Goal: Task Accomplishment & Management: Use online tool/utility

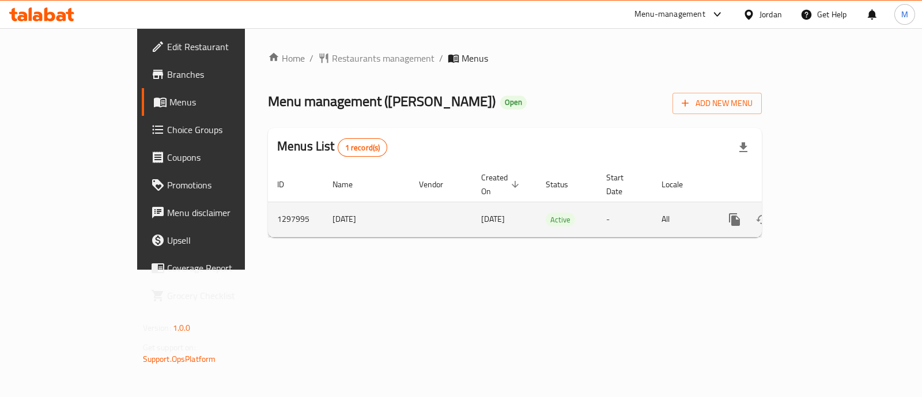
click at [825, 213] on icon "enhanced table" at bounding box center [818, 220] width 14 height 14
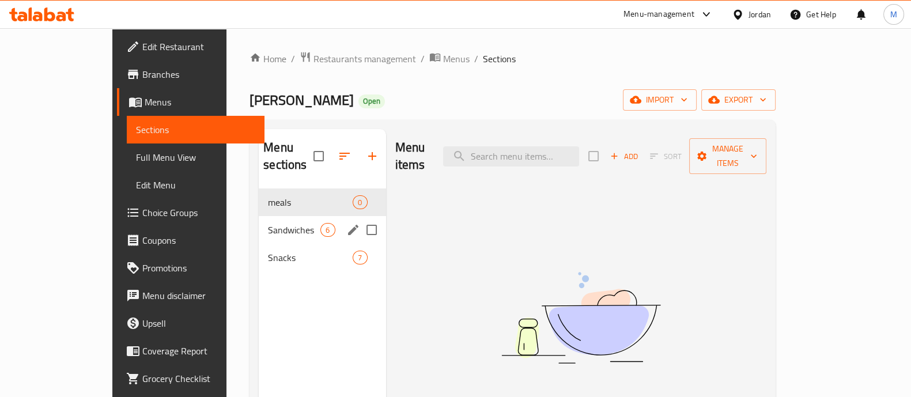
click at [259, 221] on div "Sandwiches 6" at bounding box center [322, 230] width 127 height 28
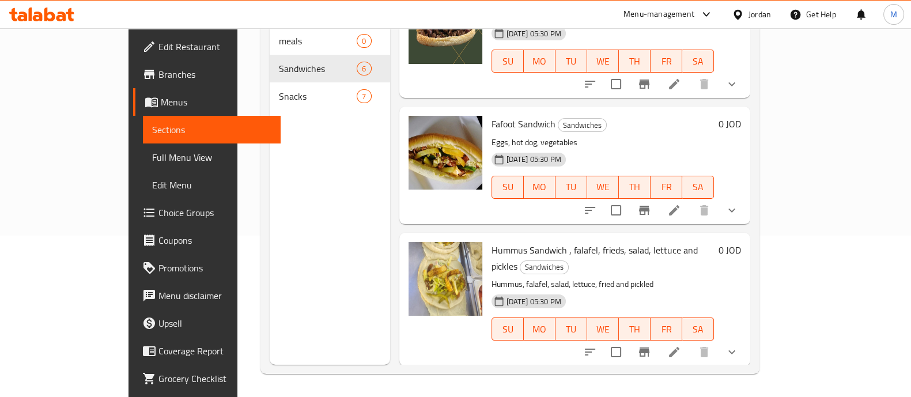
scroll to position [242, 0]
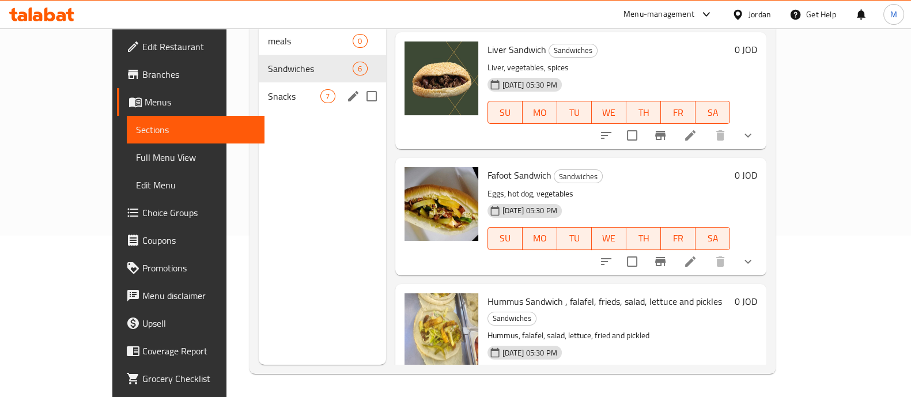
click at [268, 89] on span "Snacks" at bounding box center [294, 96] width 52 height 14
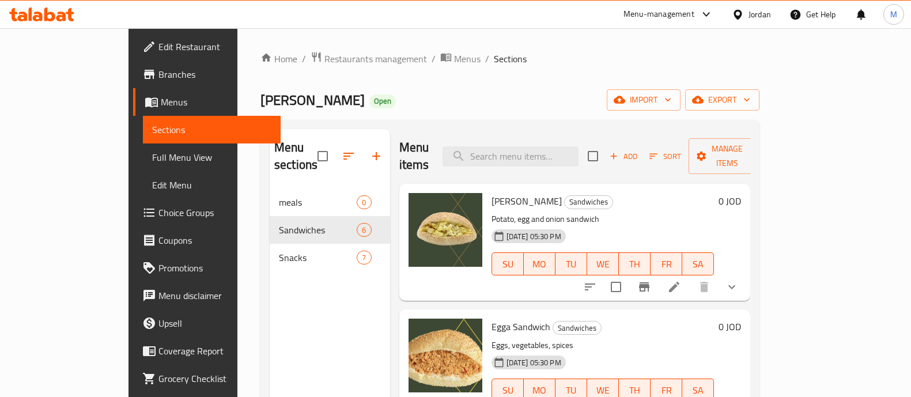
scroll to position [161, 0]
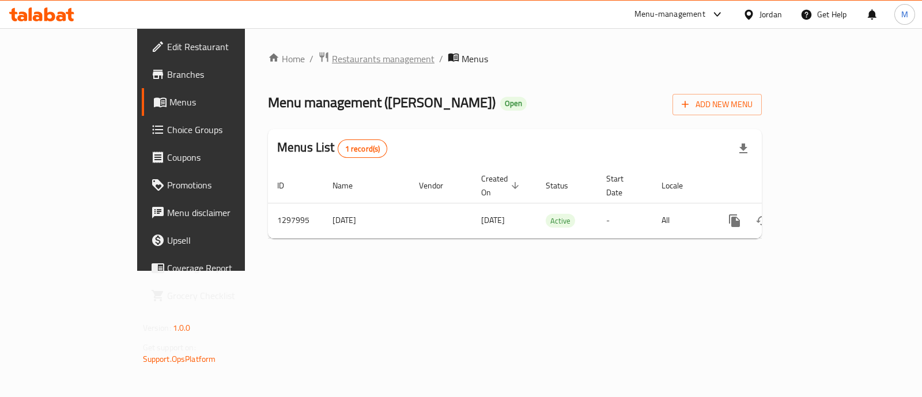
click at [332, 52] on span "Restaurants management" at bounding box center [383, 59] width 103 height 14
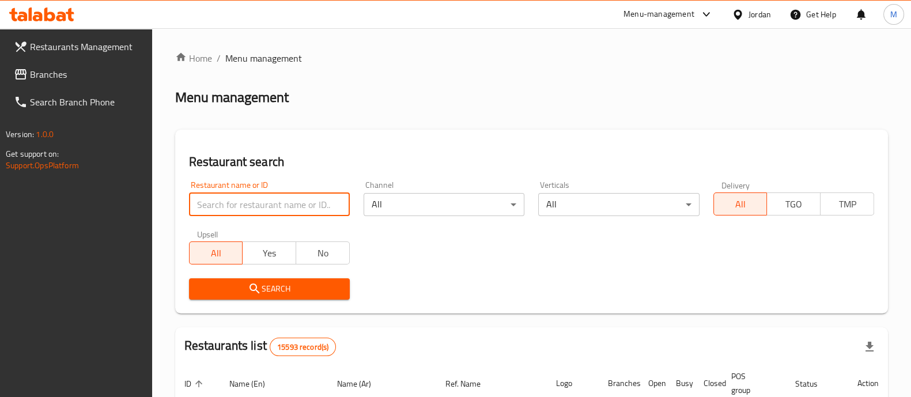
click at [282, 200] on input "search" at bounding box center [269, 204] width 161 height 23
type input "هنيني"
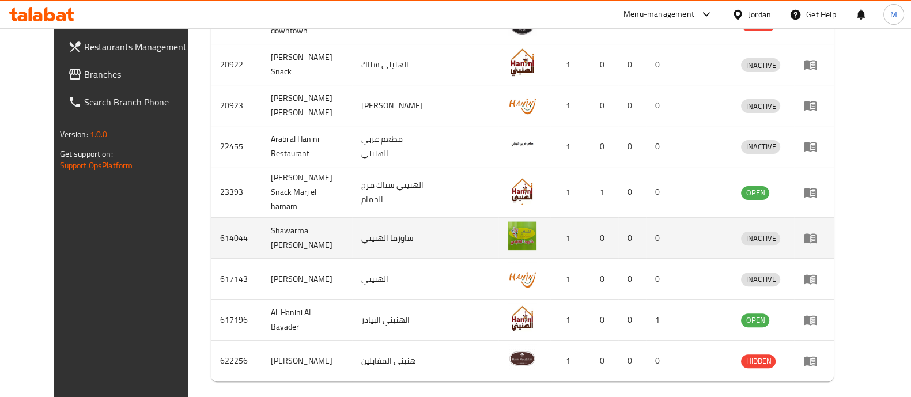
scroll to position [476, 0]
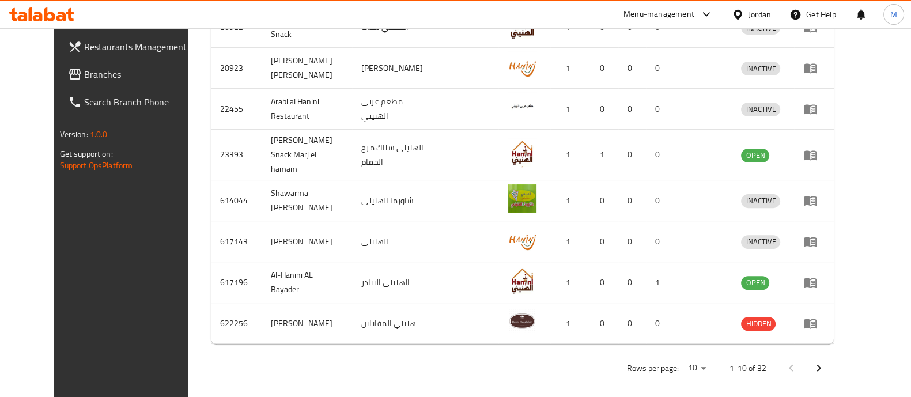
click at [826, 361] on icon "Next page" at bounding box center [819, 368] width 14 height 14
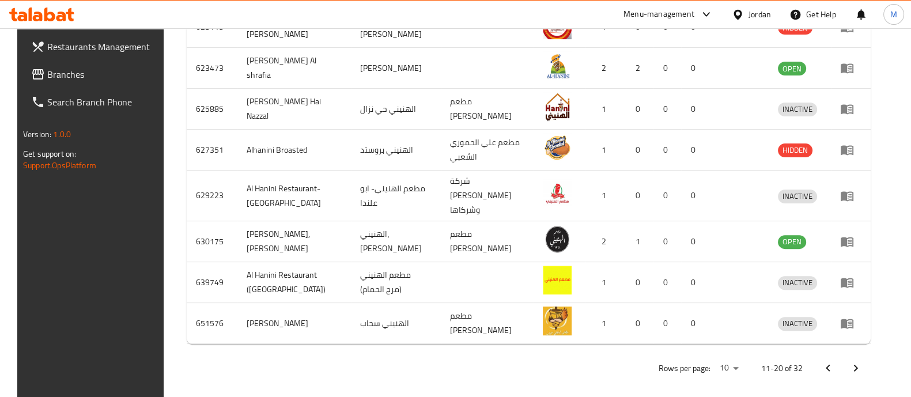
click at [863, 361] on icon "Next page" at bounding box center [856, 368] width 14 height 14
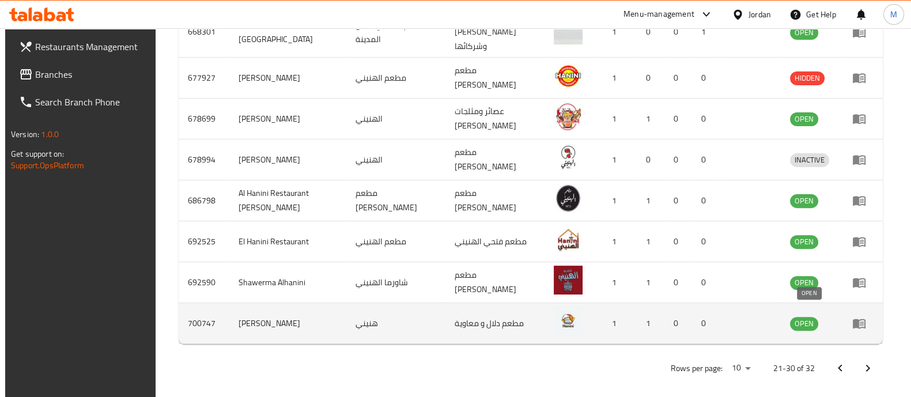
click at [803, 317] on span "OPEN" at bounding box center [804, 323] width 28 height 13
click at [860, 319] on icon "enhanced table" at bounding box center [859, 324] width 13 height 10
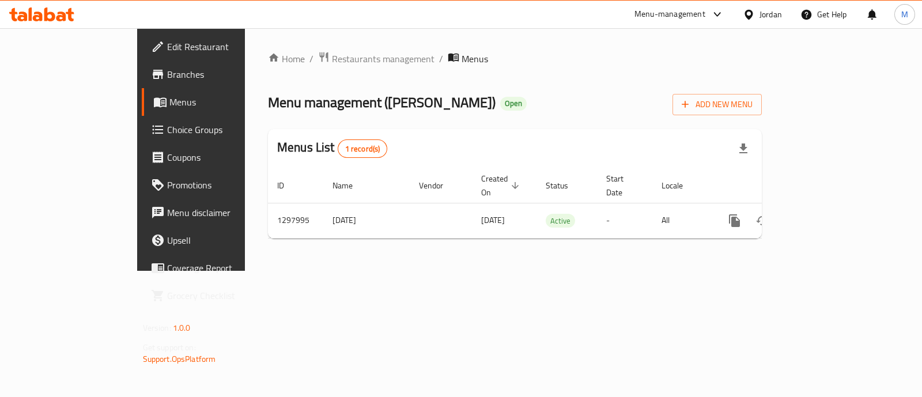
click at [153, 74] on icon at bounding box center [158, 74] width 10 height 9
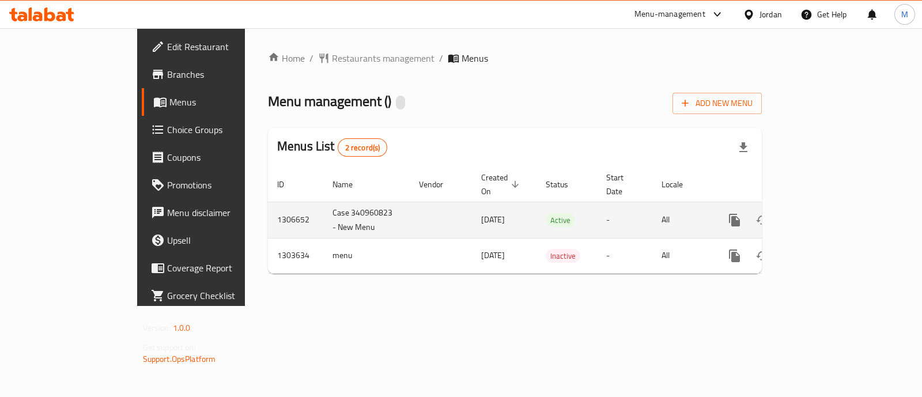
click at [825, 213] on icon "enhanced table" at bounding box center [818, 220] width 14 height 14
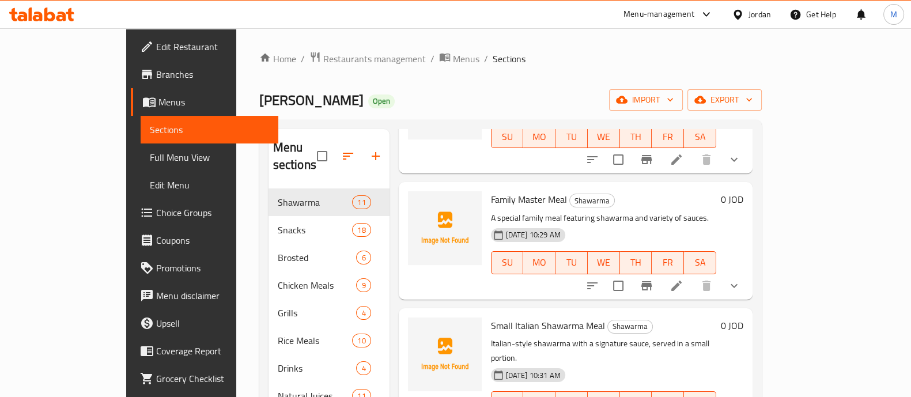
scroll to position [1016, 0]
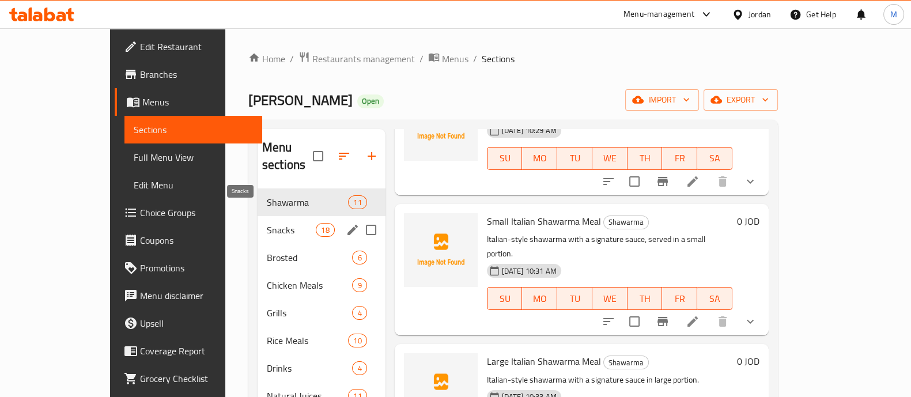
click at [267, 223] on span "Snacks" at bounding box center [291, 230] width 49 height 14
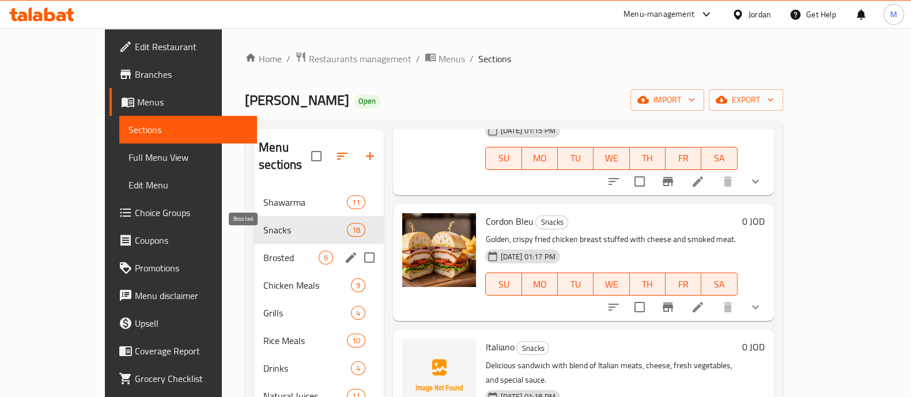
click at [263, 251] on span "Brosted" at bounding box center [290, 258] width 55 height 14
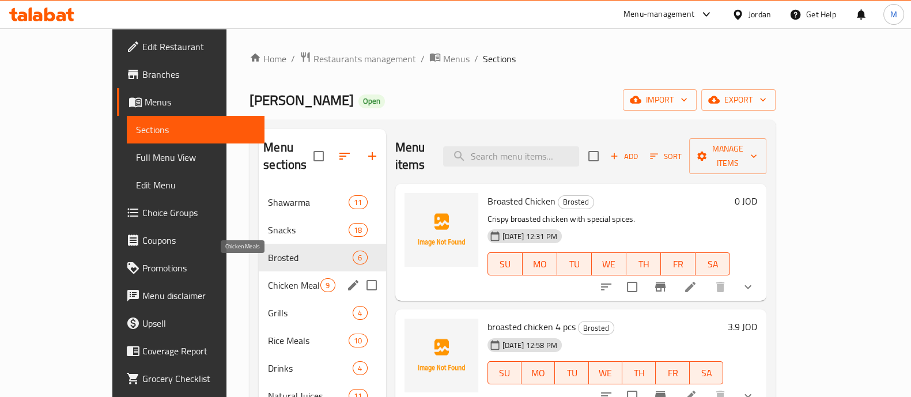
click at [268, 278] on span "Chicken Meals" at bounding box center [294, 285] width 52 height 14
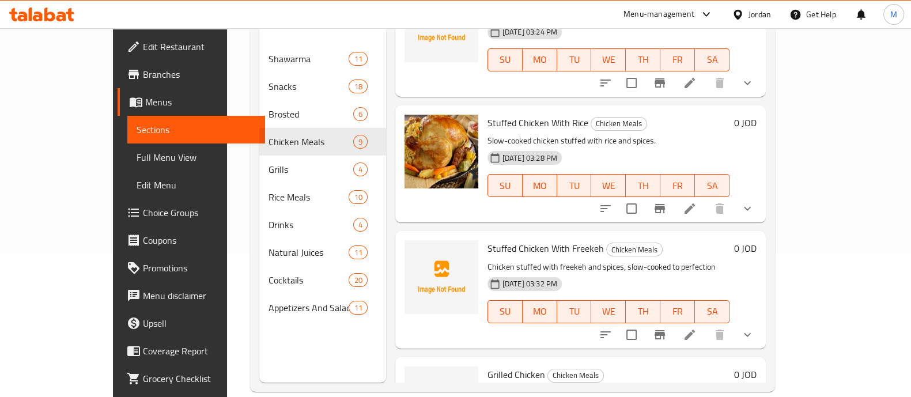
scroll to position [144, 0]
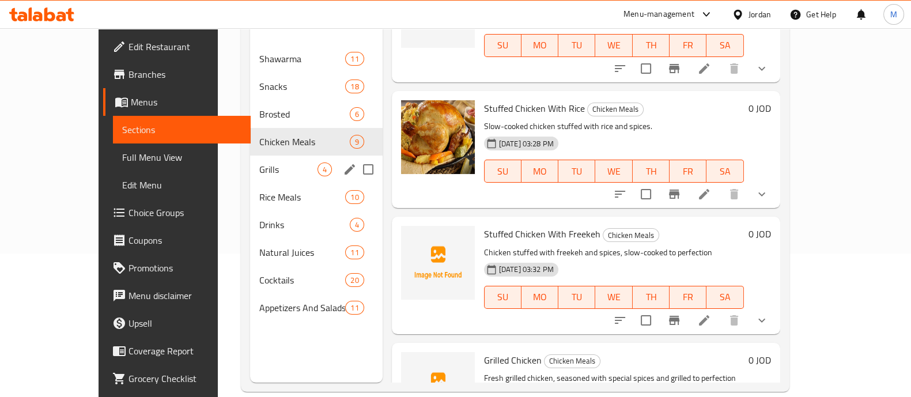
click at [250, 156] on div "Grills 4" at bounding box center [316, 170] width 133 height 28
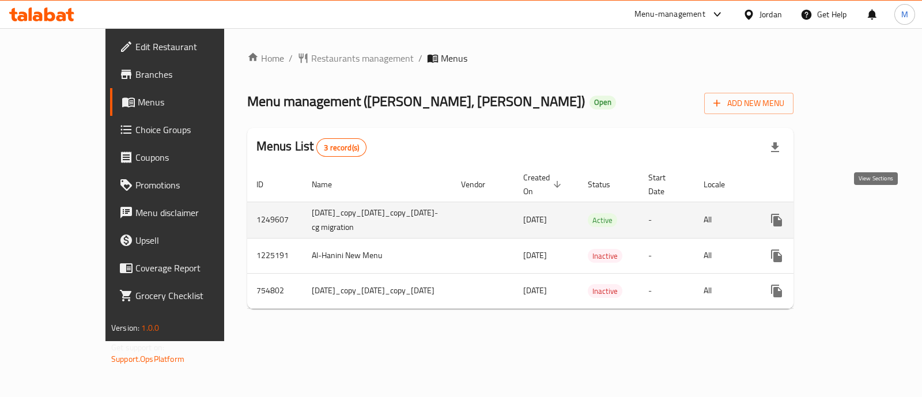
click at [865, 215] on icon "enhanced table" at bounding box center [860, 220] width 10 height 10
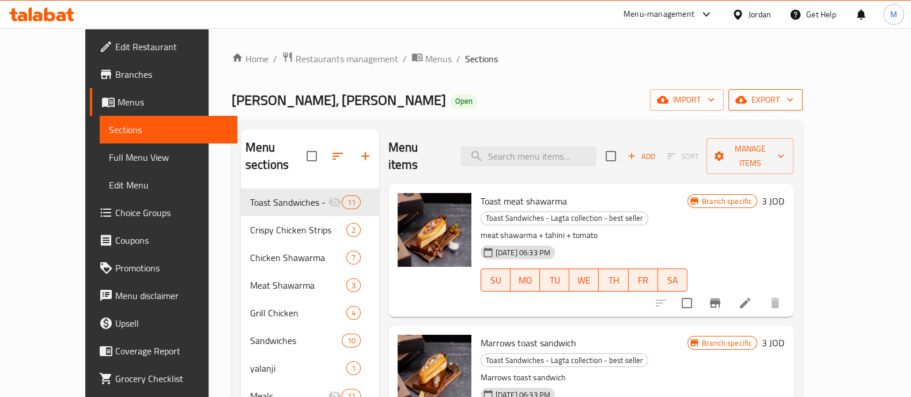
click at [796, 103] on icon "button" at bounding box center [790, 100] width 12 height 12
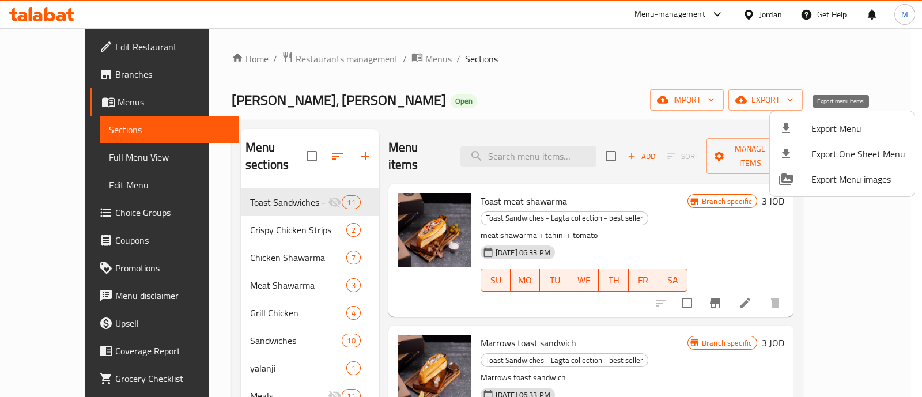
click at [825, 131] on span "Export Menu" at bounding box center [858, 129] width 94 height 14
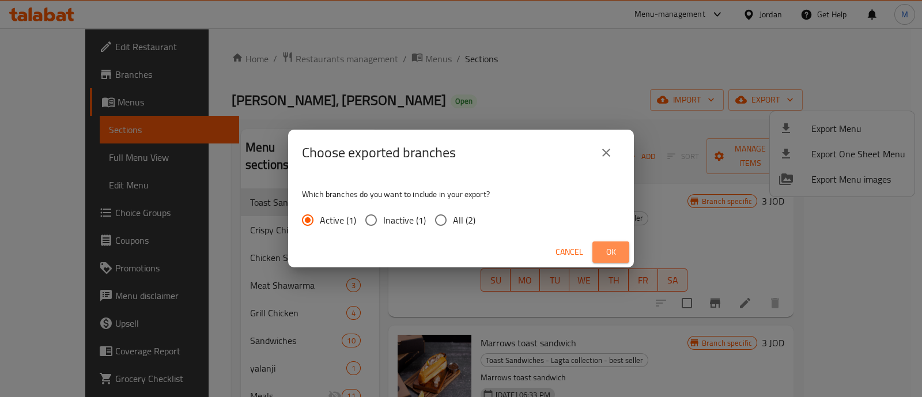
click at [598, 254] on button "Ok" at bounding box center [610, 251] width 37 height 21
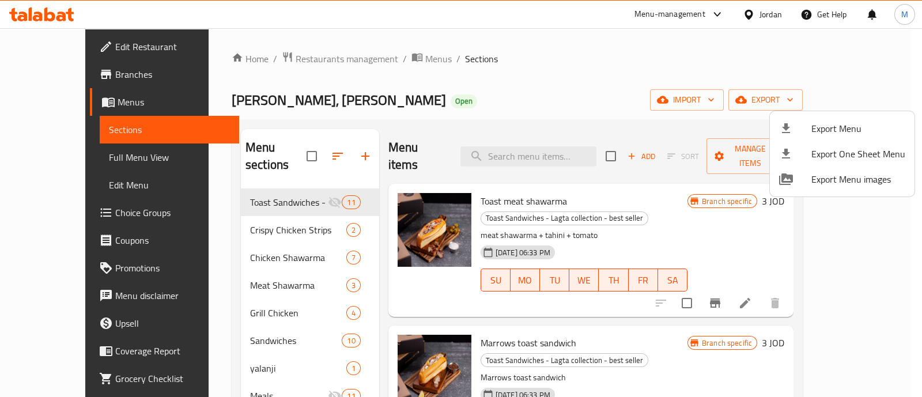
click at [294, 59] on div at bounding box center [461, 198] width 922 height 397
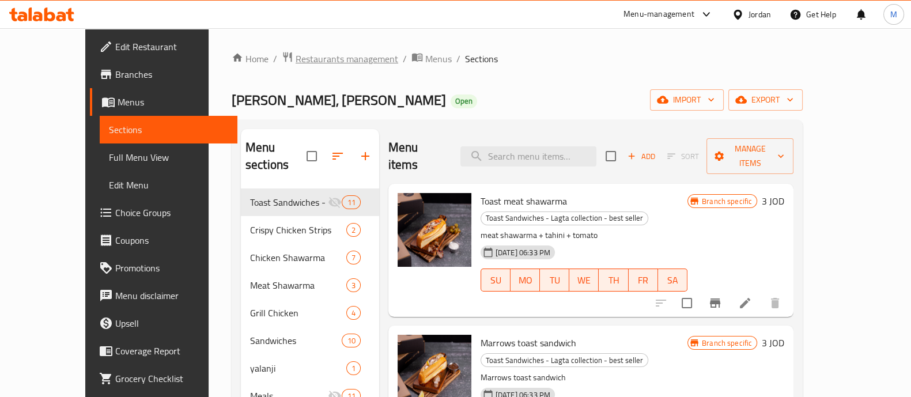
click at [296, 61] on span "Restaurants management" at bounding box center [347, 59] width 103 height 14
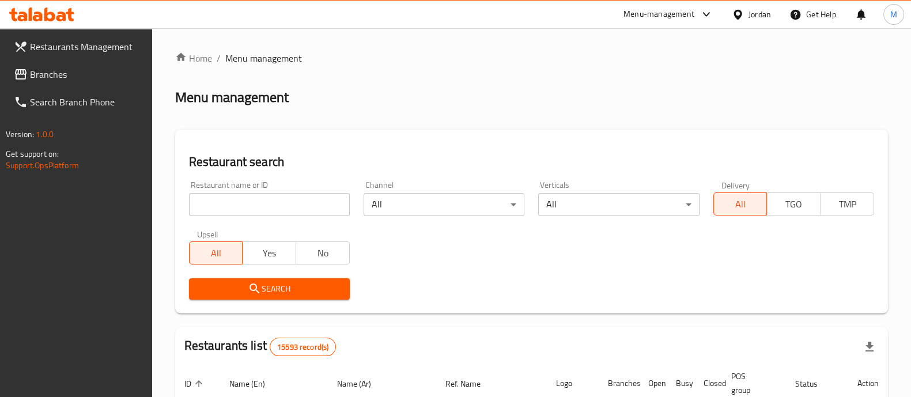
click at [61, 73] on span "Branches" at bounding box center [86, 74] width 113 height 14
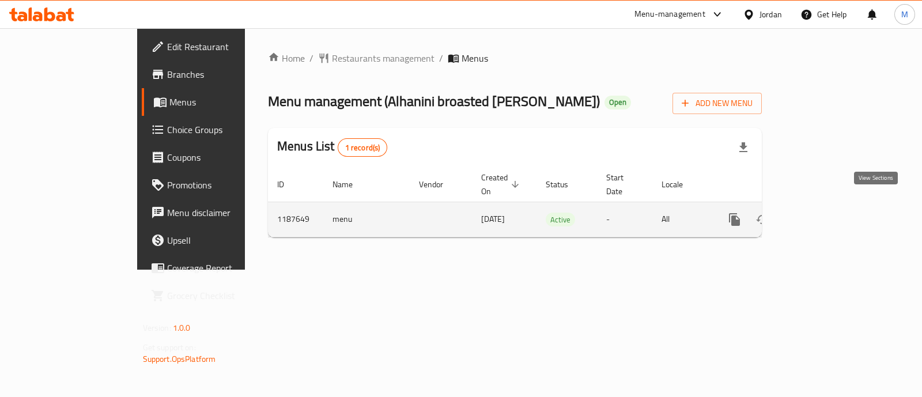
click at [823, 214] on icon "enhanced table" at bounding box center [818, 219] width 10 height 10
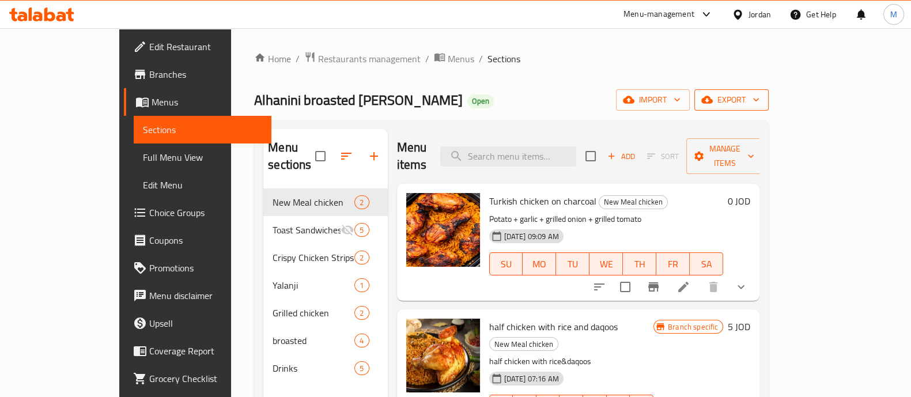
click at [759, 99] on icon "button" at bounding box center [756, 100] width 6 height 3
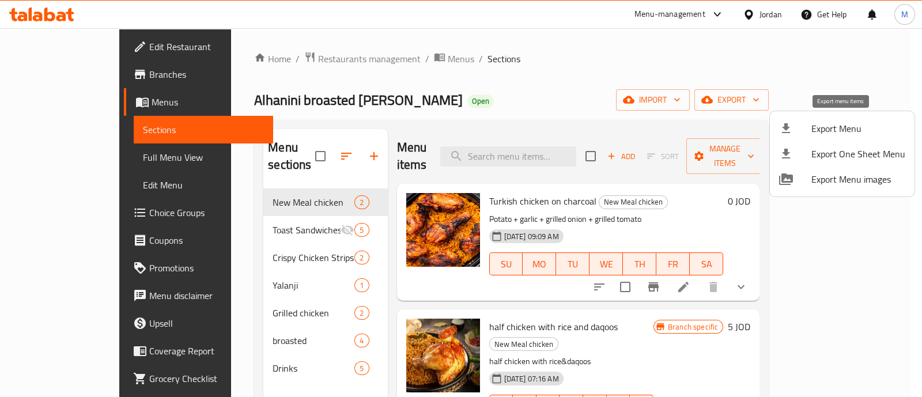
click at [834, 128] on span "Export Menu" at bounding box center [858, 129] width 94 height 14
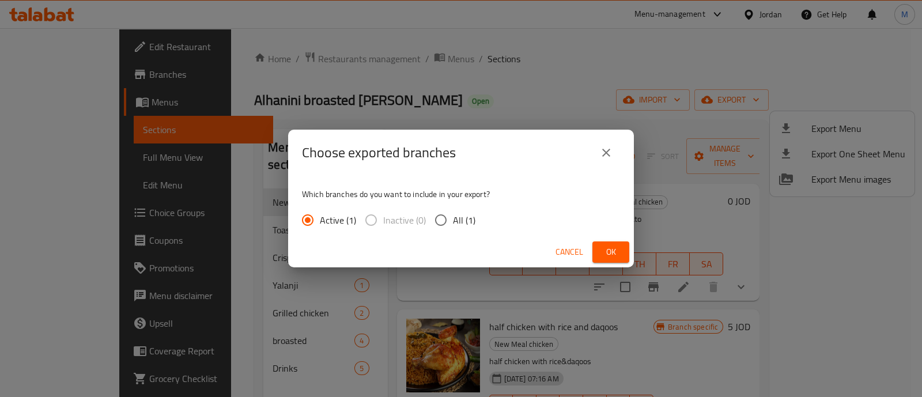
click at [617, 255] on span "Ok" at bounding box center [611, 252] width 18 height 14
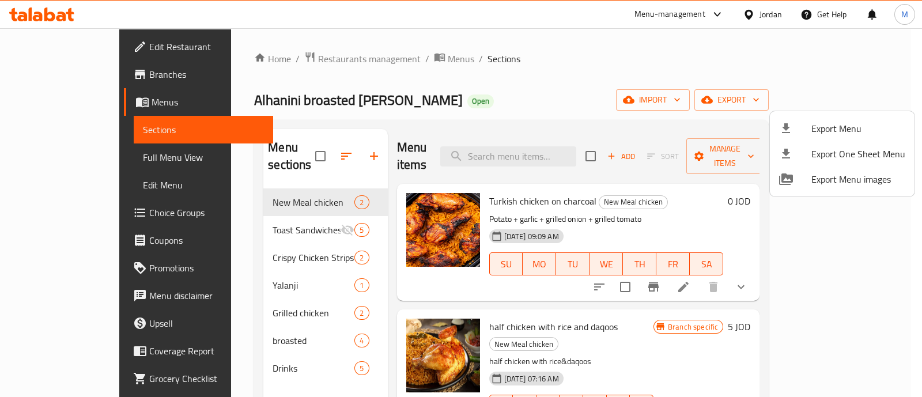
click at [590, 48] on div at bounding box center [461, 198] width 922 height 397
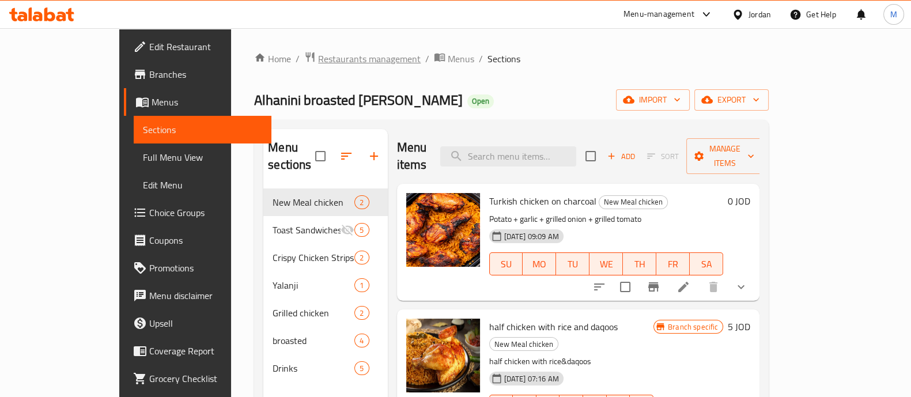
click at [318, 62] on span "Restaurants management" at bounding box center [369, 59] width 103 height 14
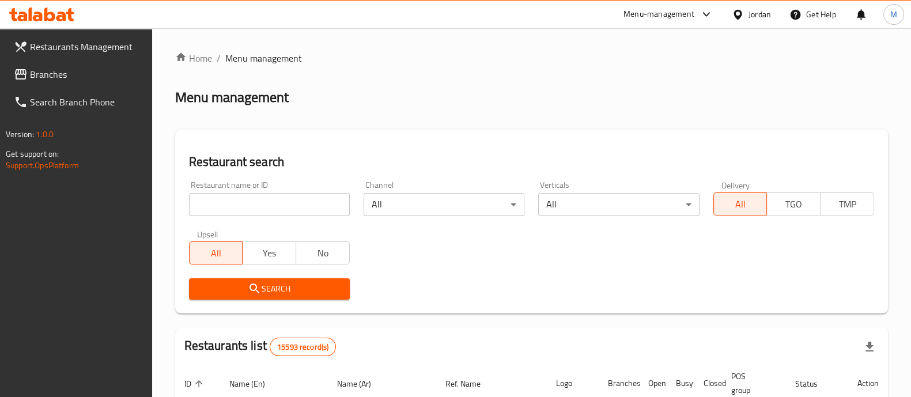
click at [52, 74] on span "Branches" at bounding box center [86, 74] width 113 height 14
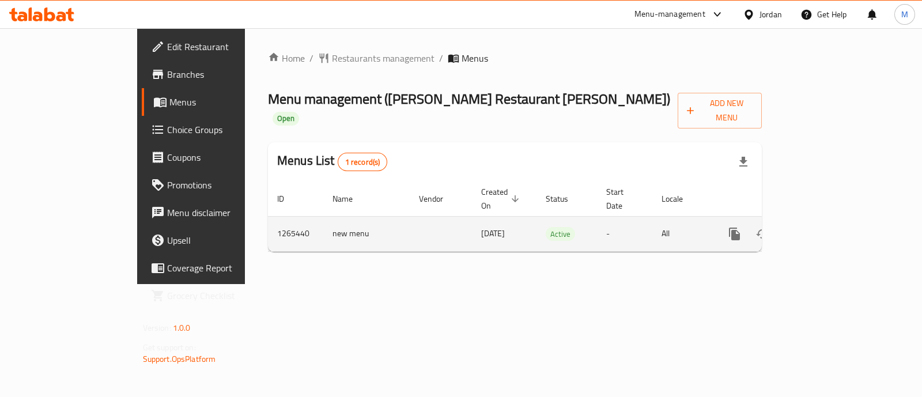
click at [825, 227] on icon "enhanced table" at bounding box center [818, 234] width 14 height 14
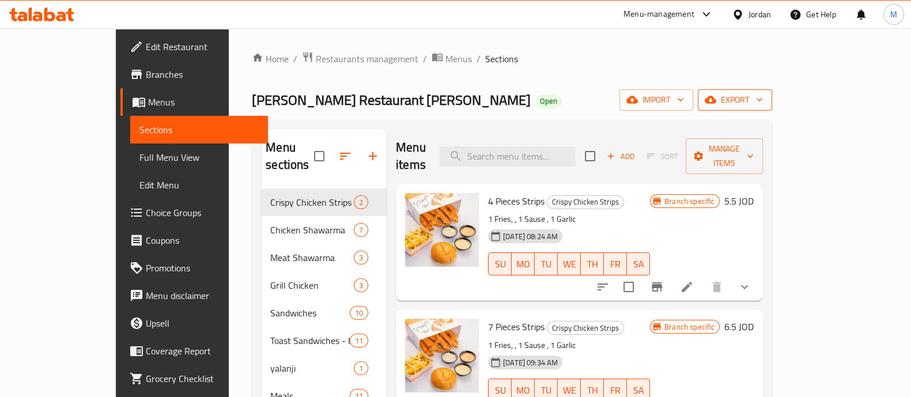
click at [763, 105] on span "export" at bounding box center [735, 100] width 56 height 14
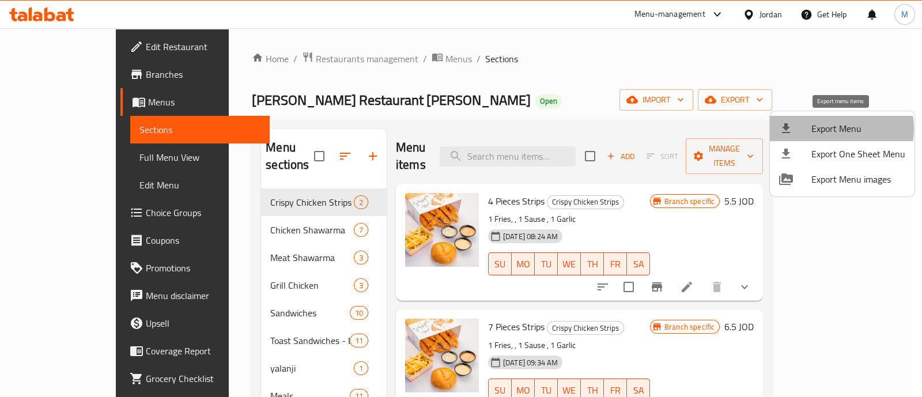
click at [828, 129] on span "Export Menu" at bounding box center [858, 129] width 94 height 14
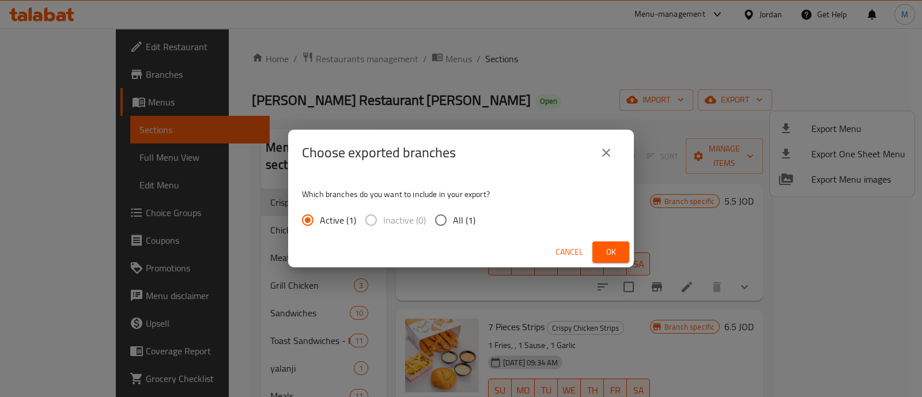
click at [606, 247] on span "Ok" at bounding box center [611, 252] width 18 height 14
